Goal: Transaction & Acquisition: Purchase product/service

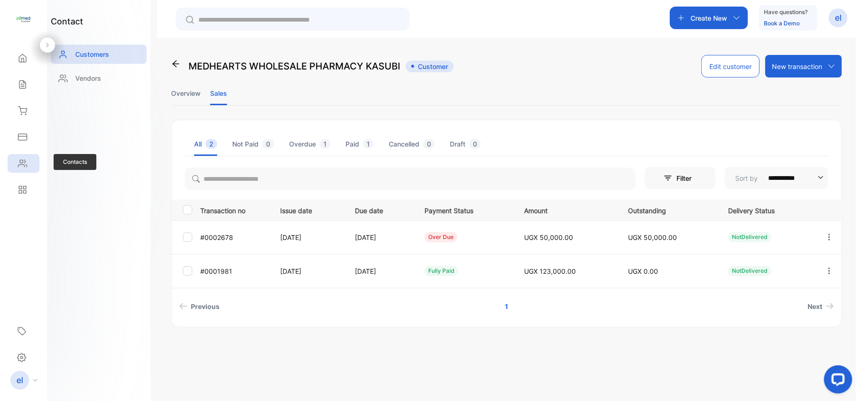
click at [31, 165] on div "Contacts" at bounding box center [24, 163] width 32 height 19
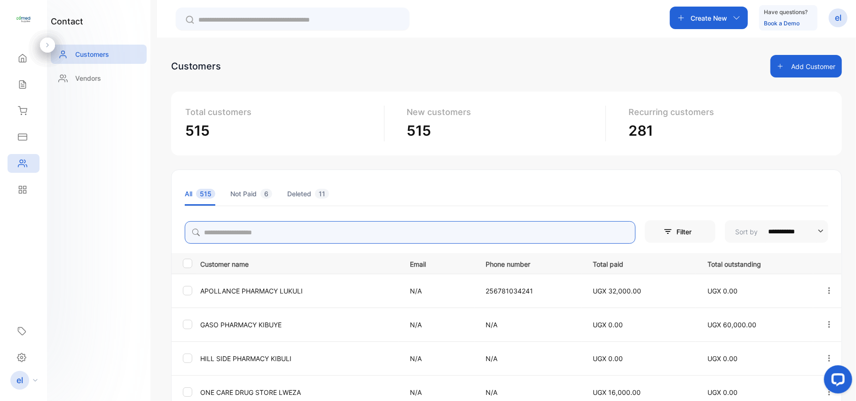
click at [241, 234] on input "search" at bounding box center [410, 232] width 451 height 23
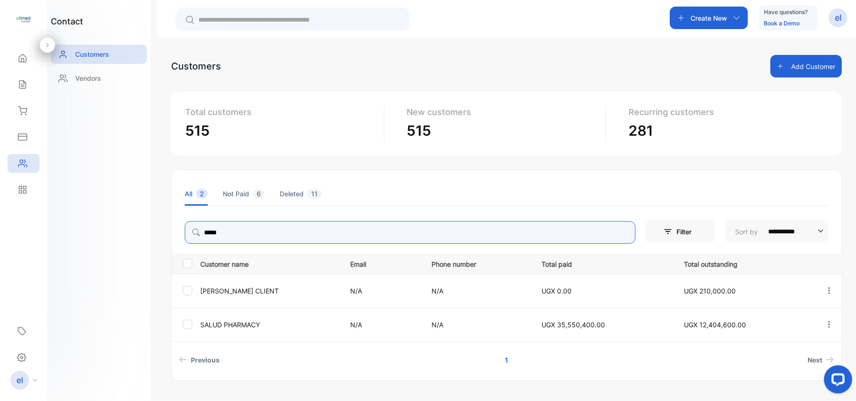
type input "**********"
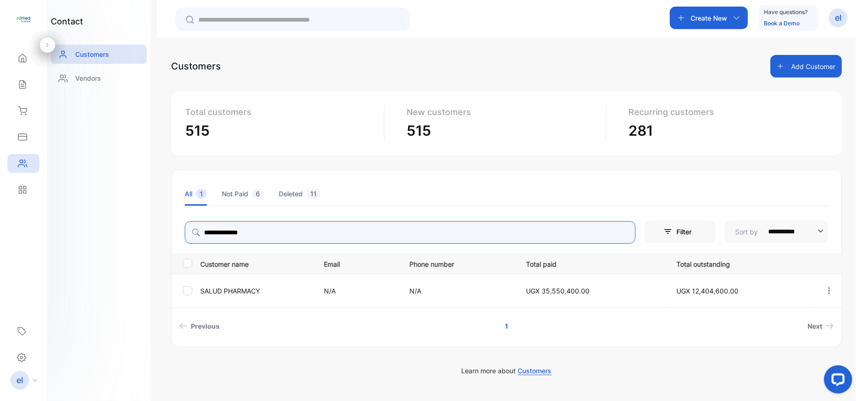
click at [828, 290] on icon "button" at bounding box center [829, 291] width 8 height 8
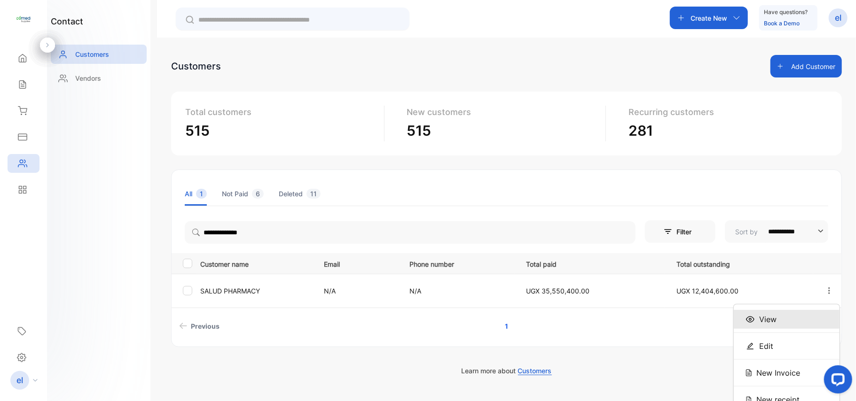
click at [798, 314] on div "View" at bounding box center [787, 319] width 106 height 19
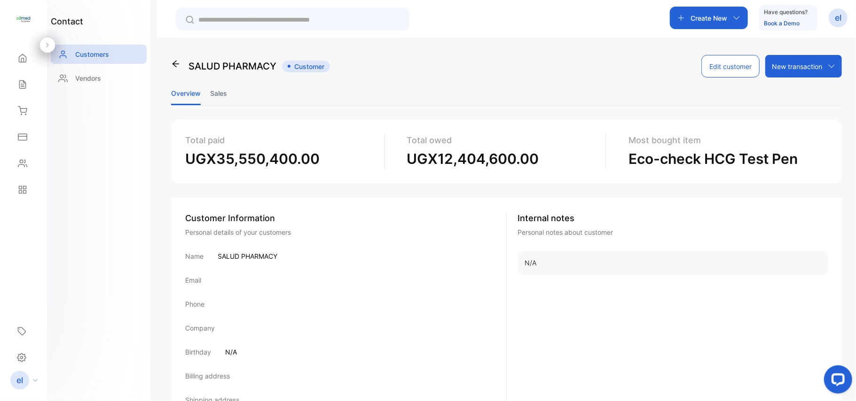
click at [219, 94] on li "Sales" at bounding box center [218, 93] width 17 height 24
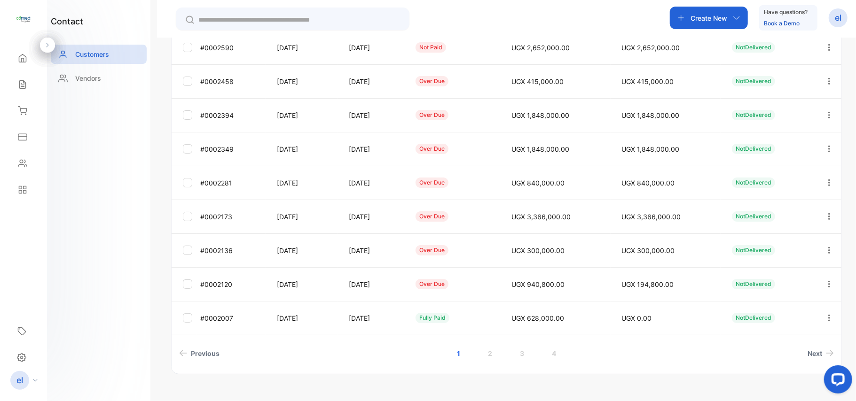
click at [534, 306] on tbody "#0002736 Aug 18, 2025 Sep 18, 2025 not paid UGX 940,800.00 UGX 940,800.00 NotDe…" at bounding box center [507, 166] width 670 height 338
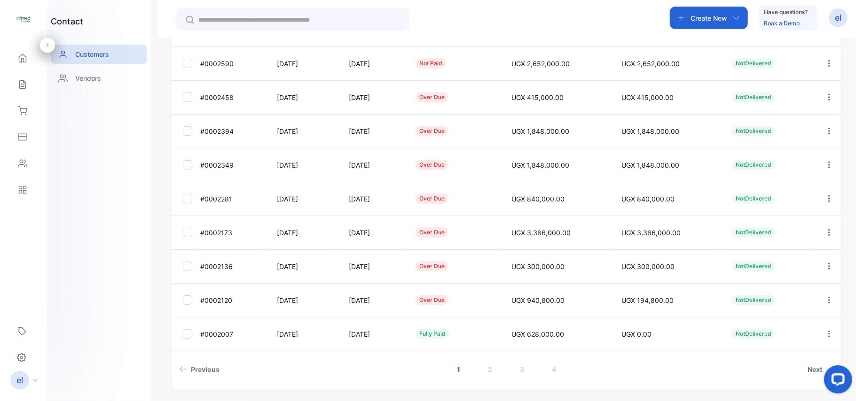
scroll to position [224, 0]
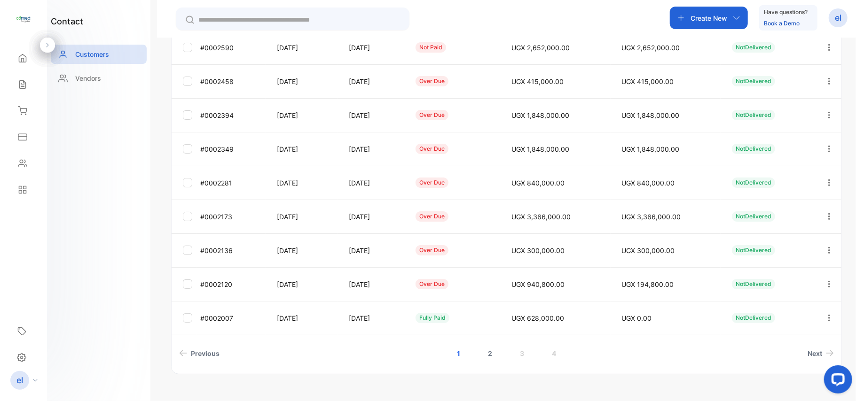
click at [485, 352] on link "2" at bounding box center [490, 353] width 27 height 17
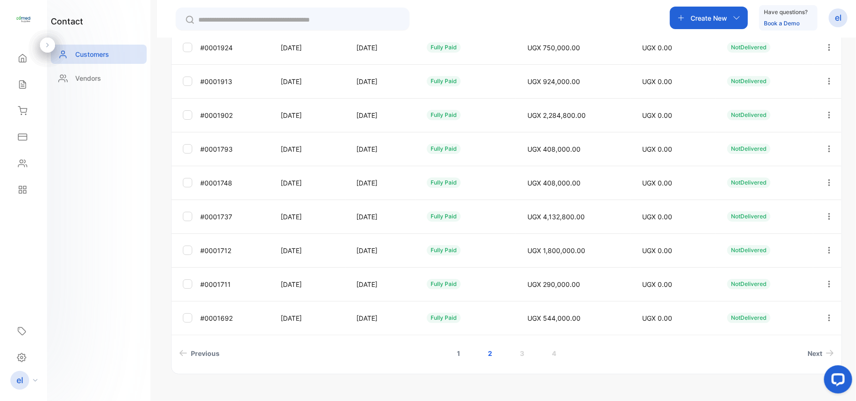
click at [453, 353] on link "1" at bounding box center [459, 353] width 26 height 17
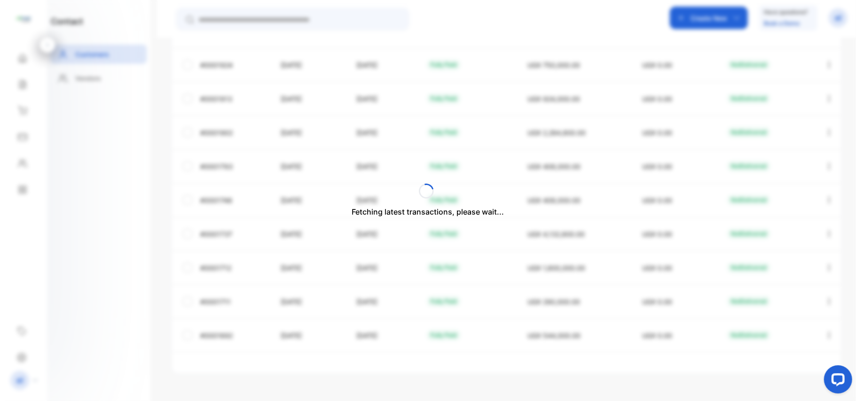
scroll to position [207, 0]
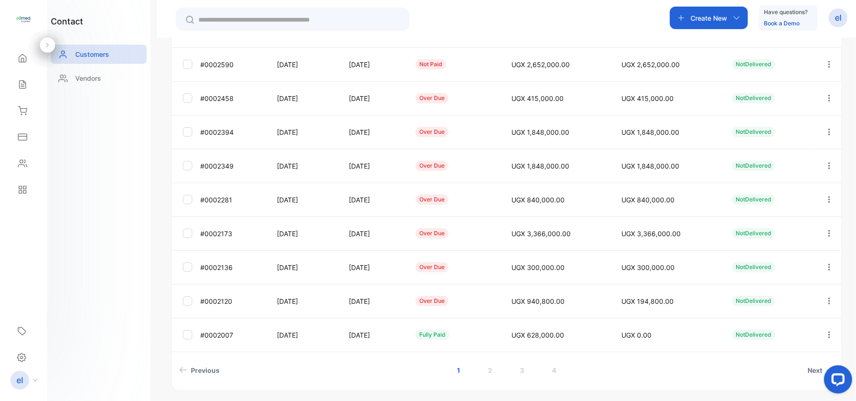
click at [825, 303] on icon "button" at bounding box center [829, 301] width 8 height 8
click at [783, 305] on span "Add payment" at bounding box center [765, 303] width 48 height 11
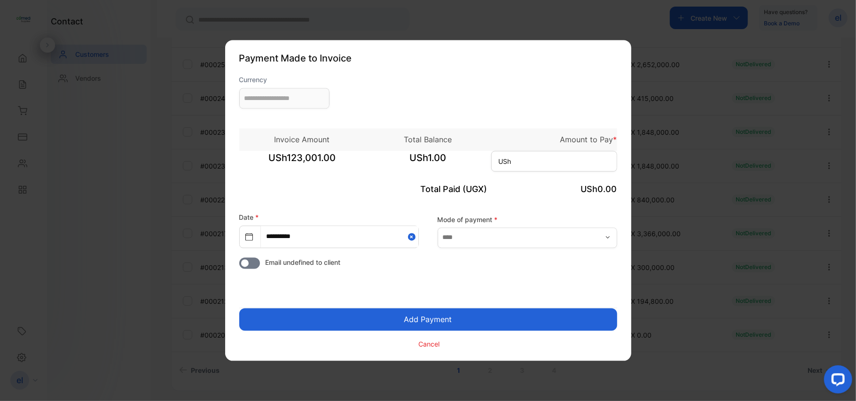
type input "**********"
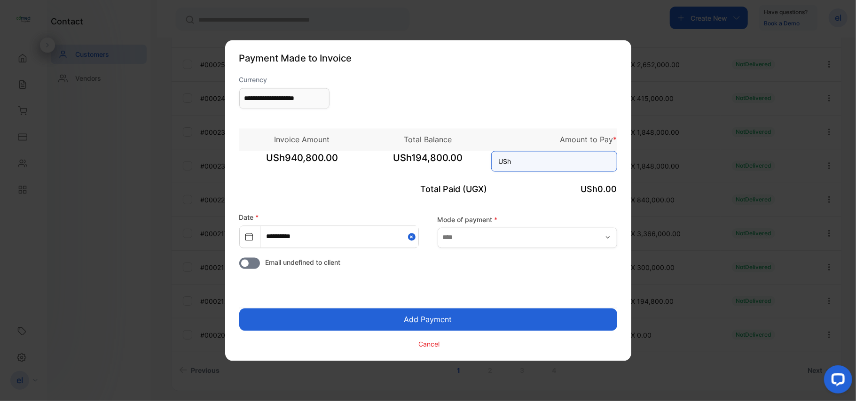
click at [518, 164] on input at bounding box center [554, 161] width 126 height 21
click at [512, 162] on input at bounding box center [554, 161] width 126 height 21
type input "*******"
click at [452, 320] on button "Add Payment" at bounding box center [428, 320] width 378 height 23
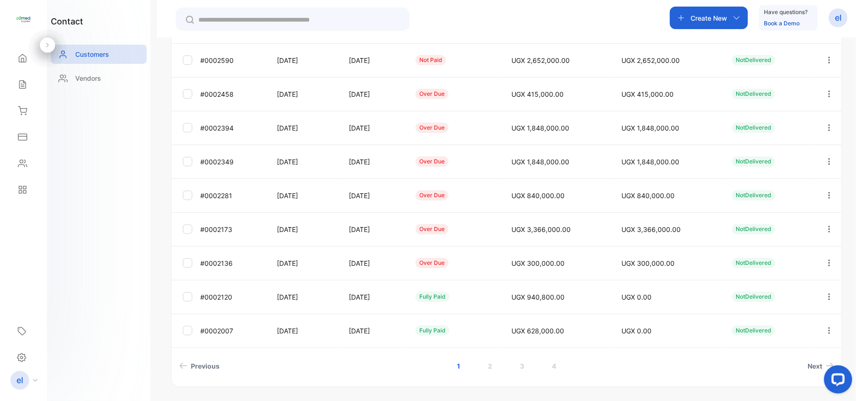
scroll to position [224, 0]
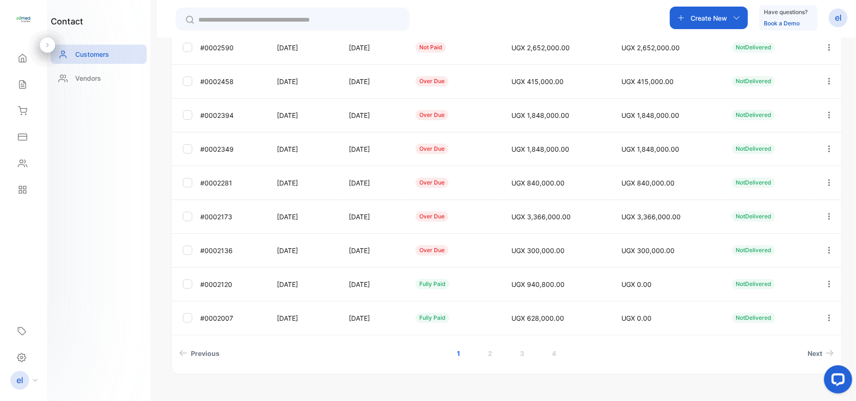
click at [444, 325] on tbody "#0002736 [DATE] [DATE] not paid UGX 940,800.00 UGX 940,800.00 NotDelivered #000…" at bounding box center [507, 166] width 670 height 338
click at [828, 248] on icon "button" at bounding box center [829, 250] width 2 height 7
click at [794, 254] on div "Add payment" at bounding box center [787, 253] width 106 height 19
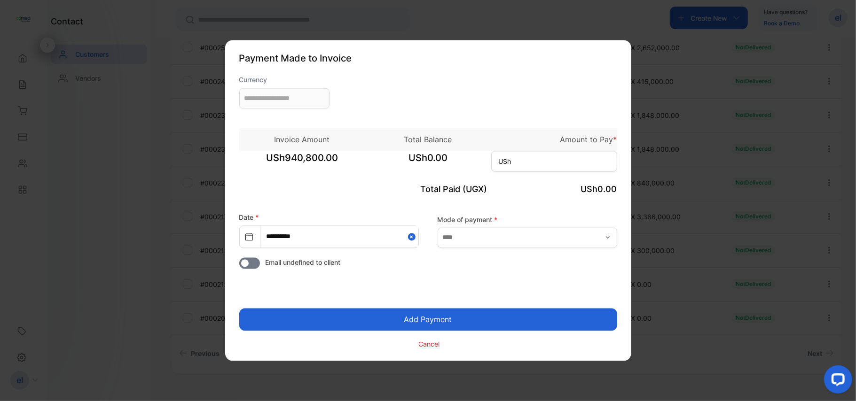
type input "**********"
click at [521, 160] on input at bounding box center [554, 161] width 126 height 21
click at [516, 160] on input at bounding box center [554, 161] width 126 height 21
click at [427, 321] on button "Add Payment" at bounding box center [428, 320] width 378 height 23
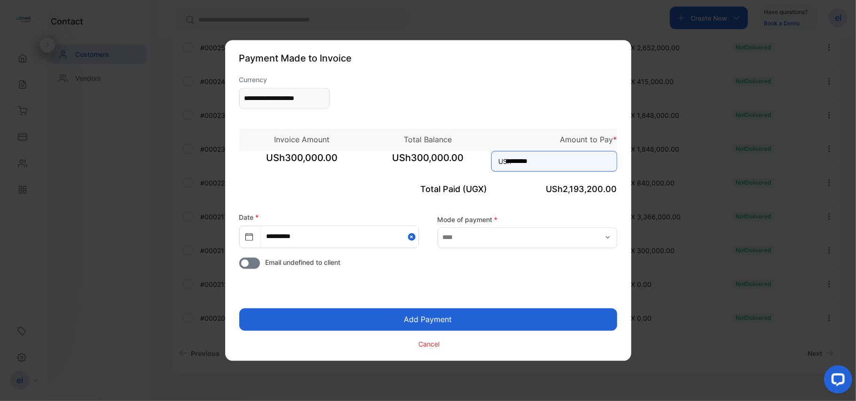
click at [544, 164] on input "*********" at bounding box center [554, 161] width 126 height 21
type input "*"
type input "*******"
click at [452, 324] on button "Add Payment" at bounding box center [428, 320] width 378 height 23
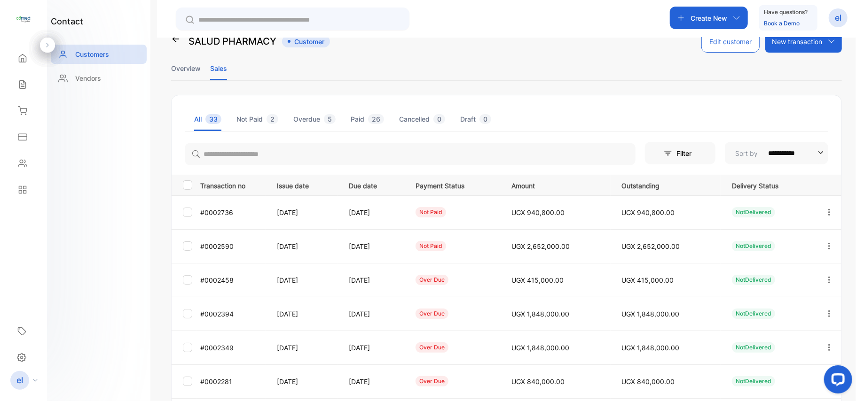
click at [452, 324] on td "over due" at bounding box center [452, 314] width 96 height 34
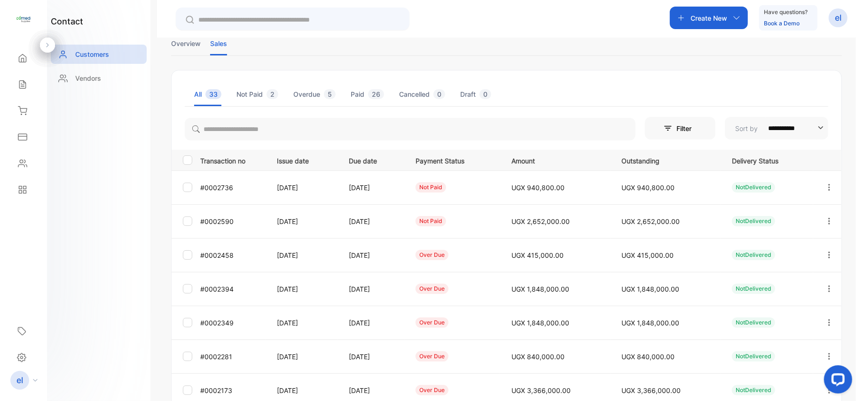
click at [452, 324] on tbody "#0002736 Aug 18, 2025 Sep 18, 2025 not paid UGX 940,800.00 UGX 940,800.00 NotDe…" at bounding box center [507, 340] width 670 height 338
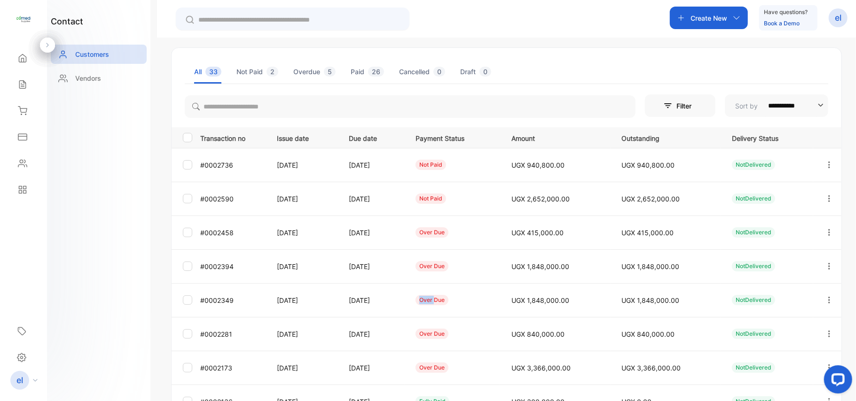
click at [452, 324] on tbody "#0002736 Aug 18, 2025 Sep 18, 2025 not paid UGX 940,800.00 UGX 940,800.00 NotDe…" at bounding box center [507, 317] width 670 height 338
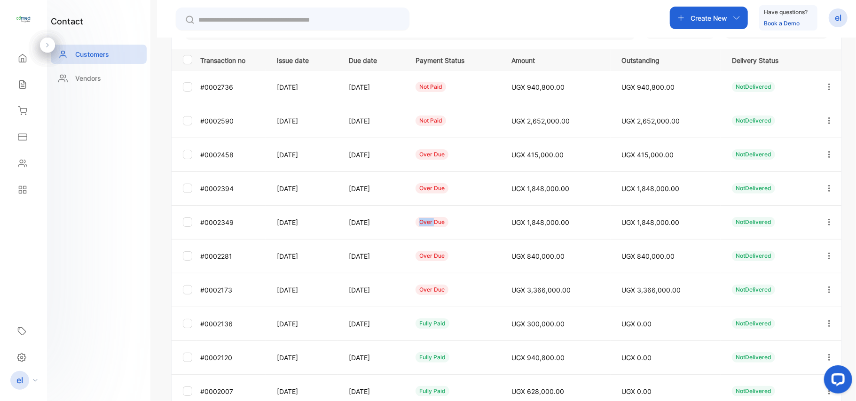
scroll to position [175, 0]
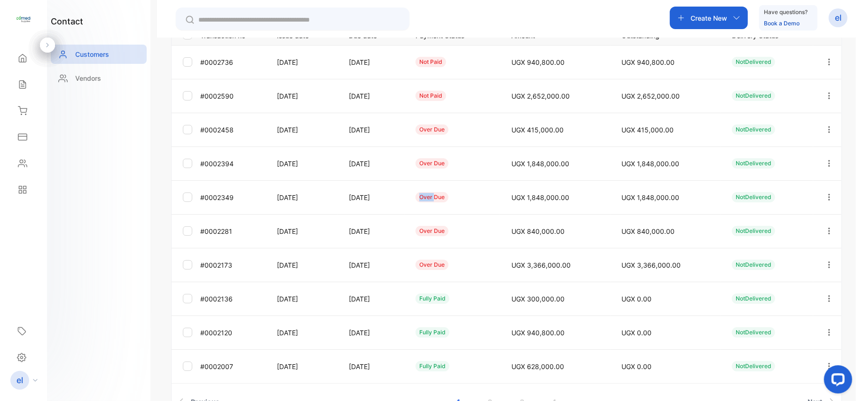
click at [830, 260] on button "button" at bounding box center [829, 265] width 8 height 23
click at [776, 290] on div "View" at bounding box center [787, 293] width 106 height 19
click at [828, 265] on icon "button" at bounding box center [829, 265] width 8 height 8
click at [776, 324] on span "Add payment" at bounding box center [765, 320] width 48 height 11
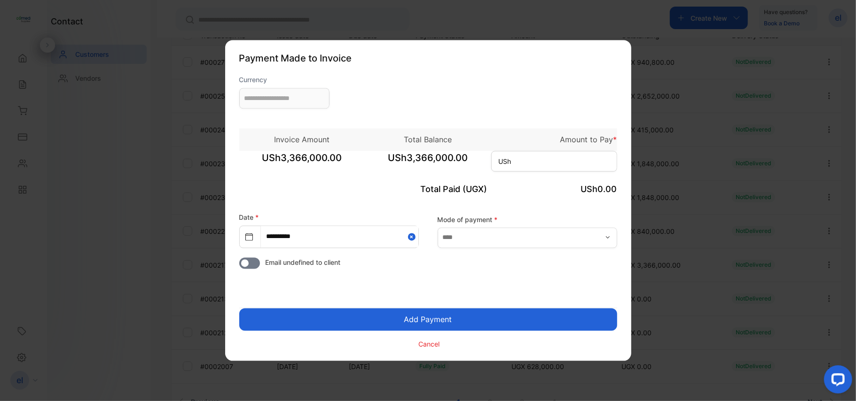
type input "**********"
click at [527, 160] on input at bounding box center [554, 161] width 126 height 21
type input "*********"
click at [438, 319] on button "Add Payment" at bounding box center [428, 320] width 378 height 23
